Goal: Information Seeking & Learning: Learn about a topic

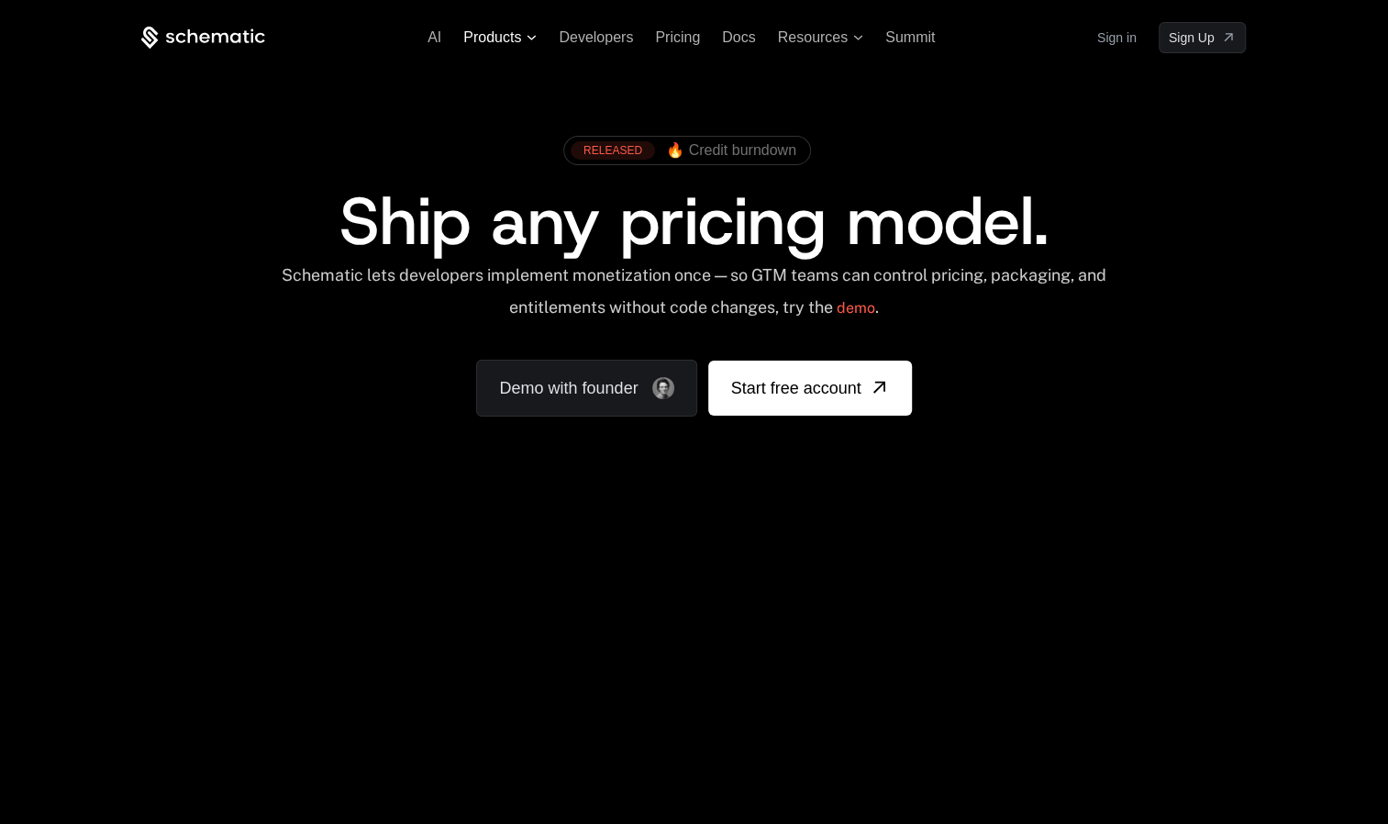
click at [518, 40] on span "Products" at bounding box center [492, 37] width 58 height 17
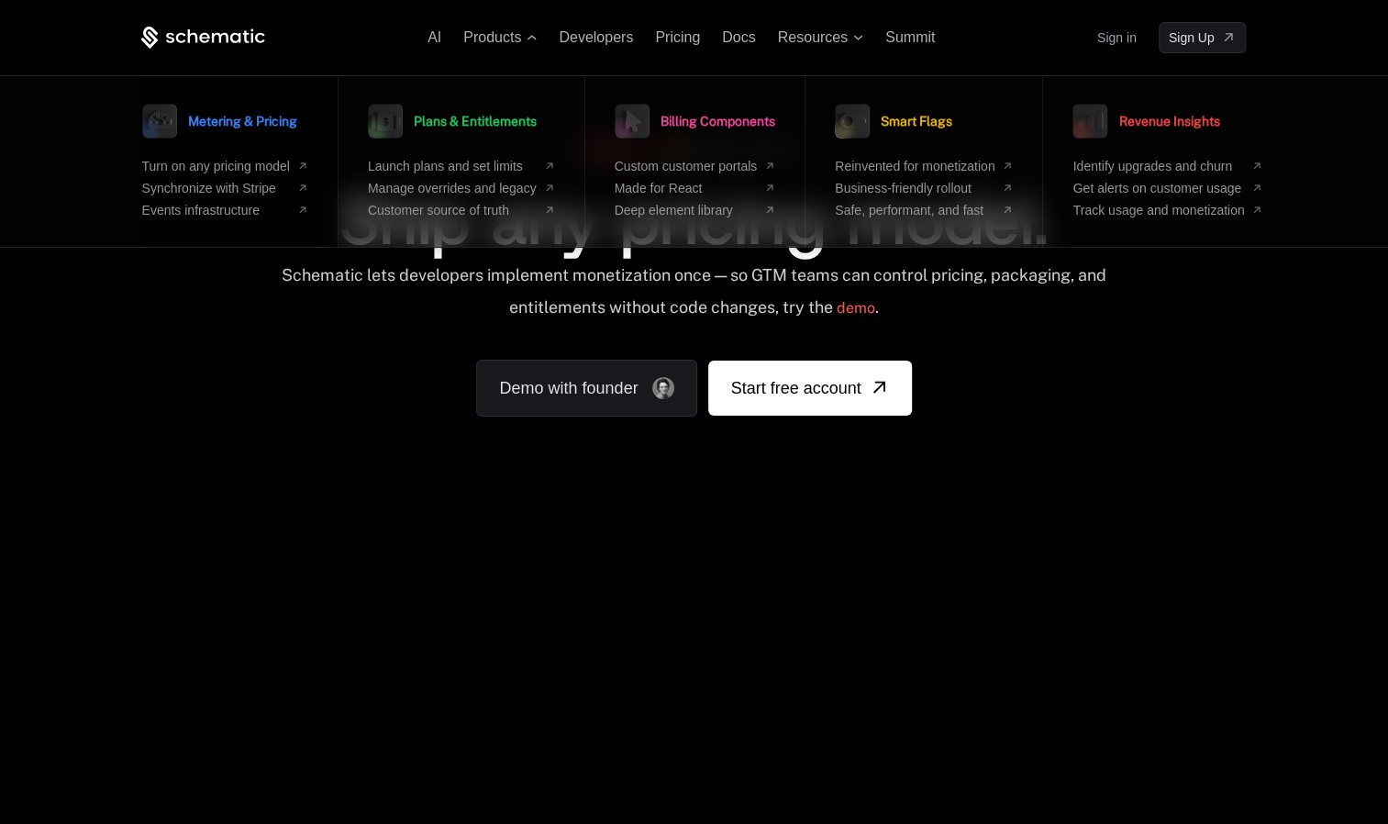
click at [281, 125] on span "Metering & Pricing" at bounding box center [242, 121] width 109 height 13
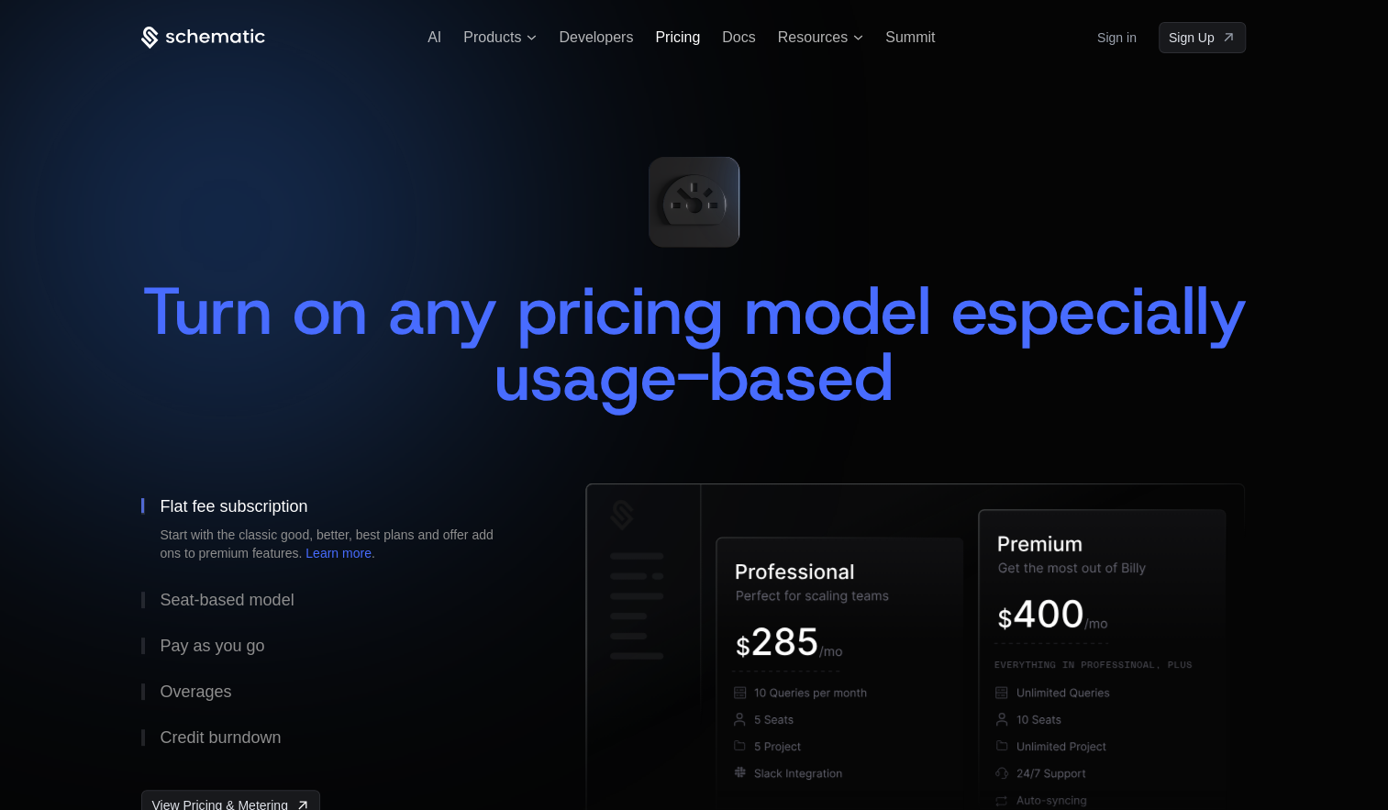
click at [686, 42] on span "Pricing" at bounding box center [677, 37] width 45 height 16
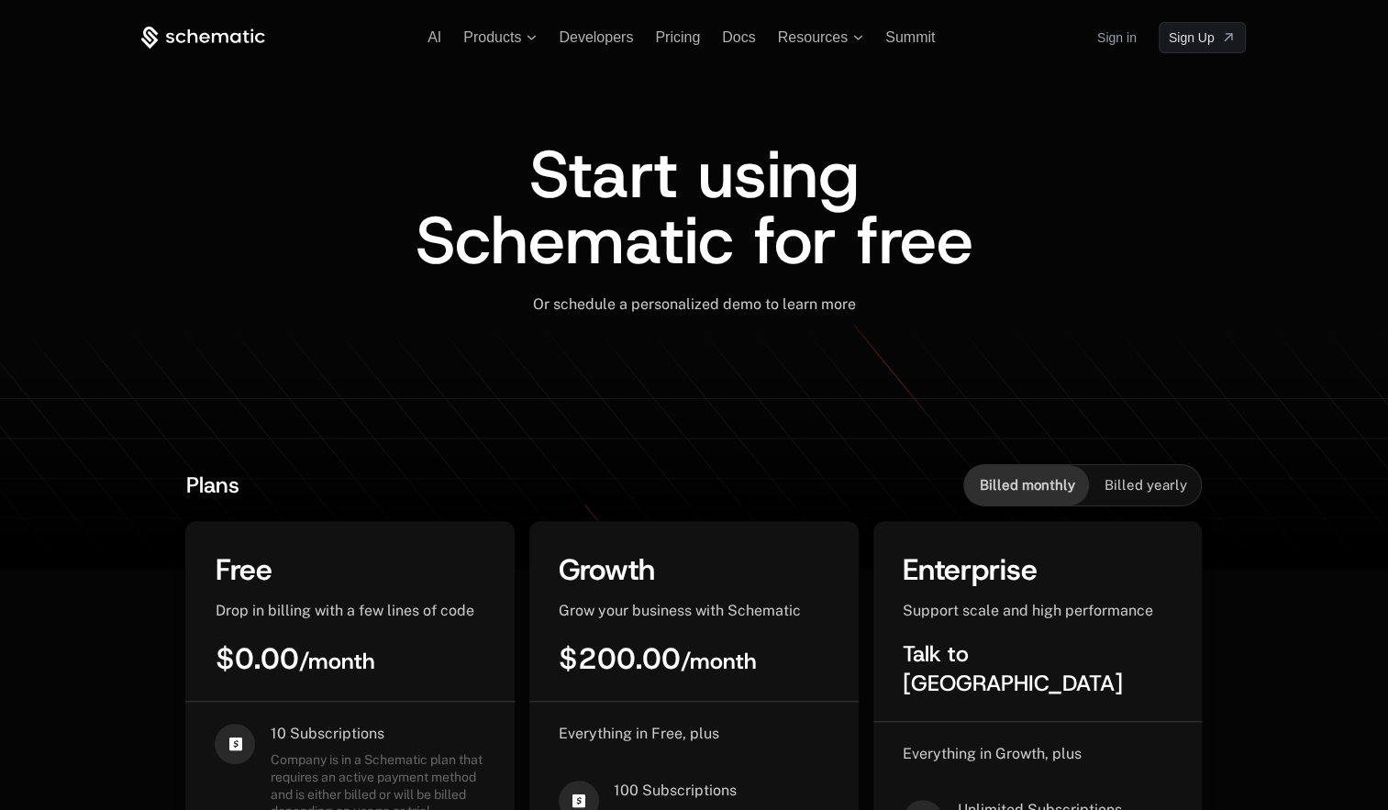
click at [200, 34] on icon at bounding box center [205, 37] width 10 height 10
